Goal: Information Seeking & Learning: Learn about a topic

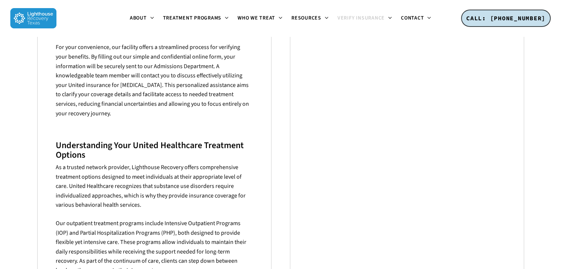
scroll to position [337, 0]
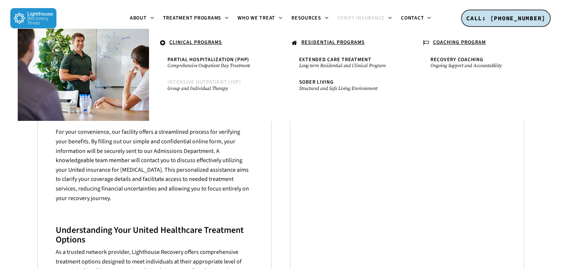
click at [210, 84] on span "Intensive Outpatient (IOP)" at bounding box center [204, 82] width 74 height 7
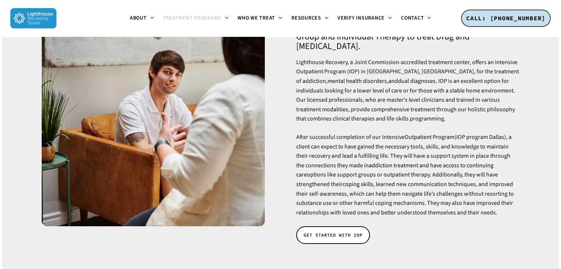
scroll to position [89, 0]
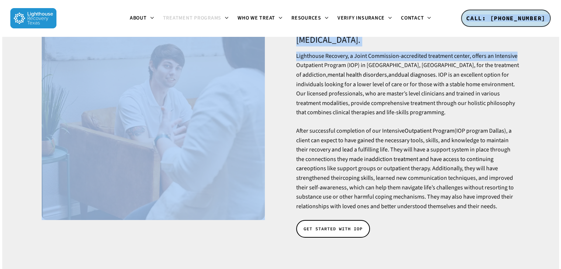
drag, startPoint x: 556, startPoint y: 21, endPoint x: 562, endPoint y: 40, distance: 20.1
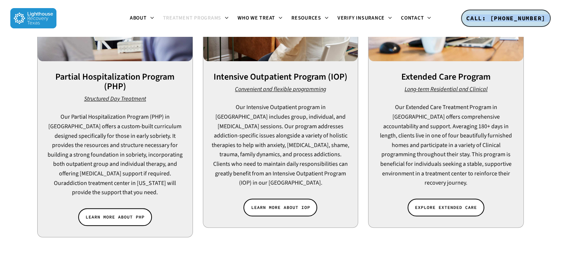
scroll to position [721, 0]
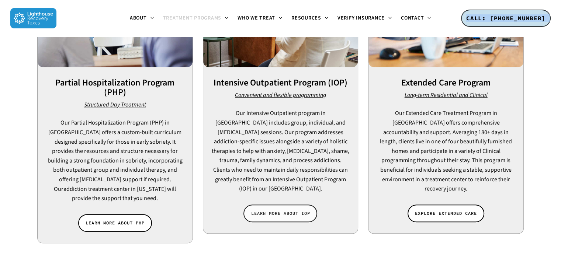
click at [269, 210] on span "LEARN MORE ABOUT IOP" at bounding box center [280, 213] width 59 height 7
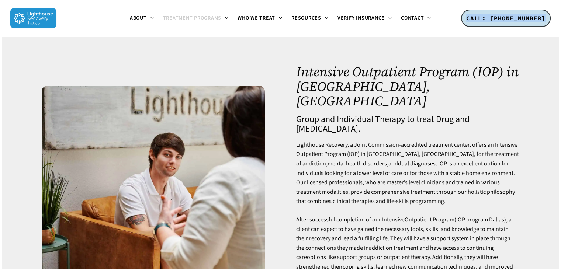
drag, startPoint x: 552, startPoint y: 27, endPoint x: 557, endPoint y: 36, distance: 10.2
click at [557, 36] on div "Menu About About Lighthouse Meet the Lighthouse Treatment Team. Treatment Philo…" at bounding box center [280, 18] width 561 height 36
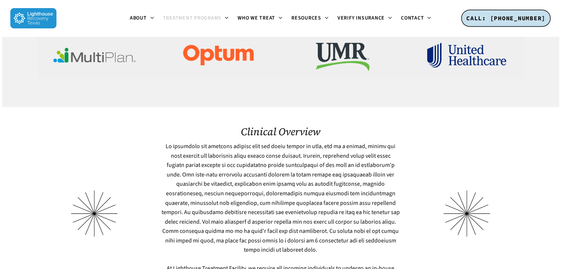
scroll to position [1787, 0]
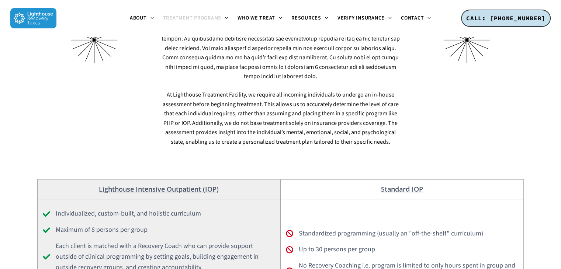
drag, startPoint x: 557, startPoint y: 106, endPoint x: 563, endPoint y: 124, distance: 19.0
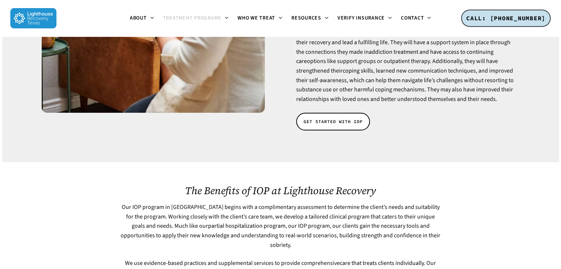
scroll to position [0, 0]
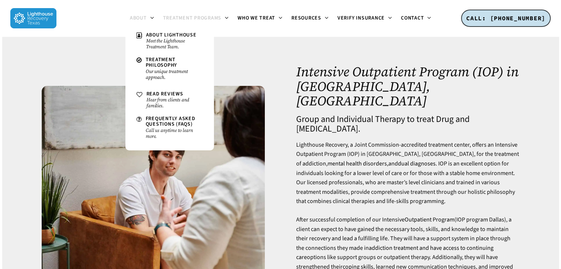
click at [131, 20] on span "About" at bounding box center [138, 17] width 17 height 7
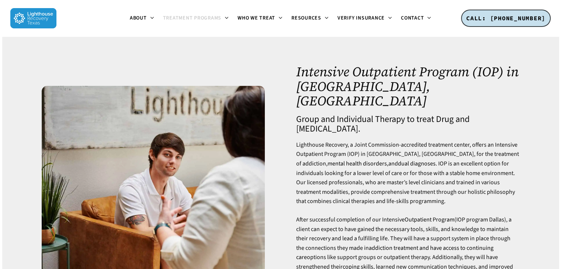
click at [29, 18] on img at bounding box center [33, 18] width 46 height 20
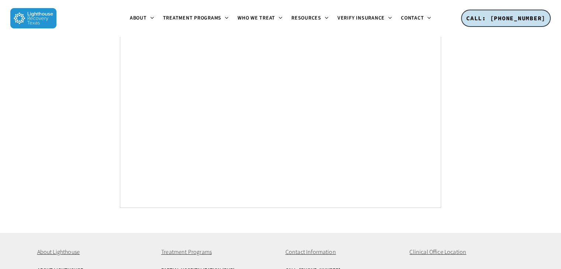
scroll to position [2835, 0]
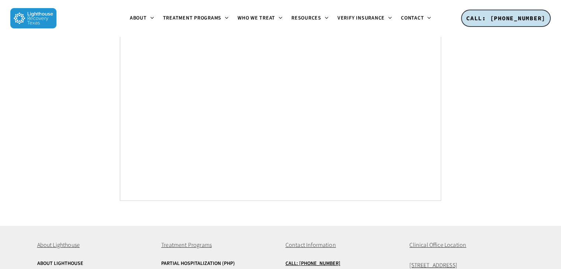
drag, startPoint x: 562, startPoint y: 17, endPoint x: 566, endPoint y: 247, distance: 229.7
click at [429, 261] on span "[STREET_ADDRESS]" at bounding box center [433, 265] width 48 height 8
